Goal: Information Seeking & Learning: Learn about a topic

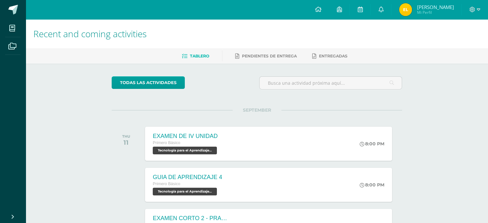
scroll to position [40, 0]
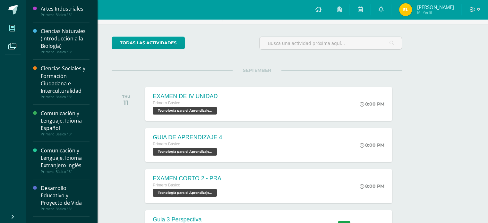
click at [7, 24] on span at bounding box center [12, 28] width 14 height 14
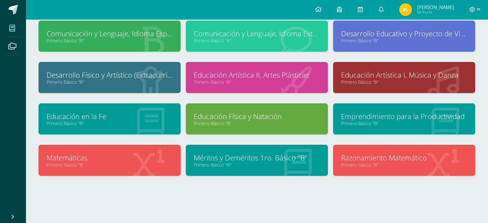
scroll to position [85, 0]
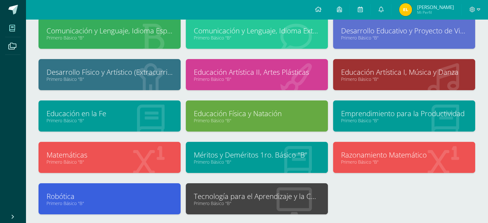
click at [360, 107] on div "Emprendimiento para la Productividad Primero Básico "B"" at bounding box center [404, 115] width 142 height 31
click at [357, 114] on link "Emprendimiento para la Productividad" at bounding box center [404, 113] width 126 height 10
